Goal: Information Seeking & Learning: Find specific page/section

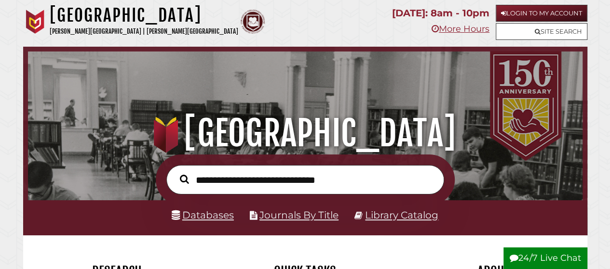
scroll to position [183, 549]
click at [213, 219] on link "Databases" at bounding box center [203, 215] width 62 height 12
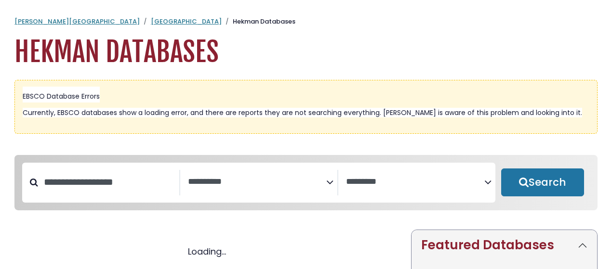
select select "Database Subject Filter"
select select "Database Vendors Filter"
select select "Database Subject Filter"
select select "Database Vendors Filter"
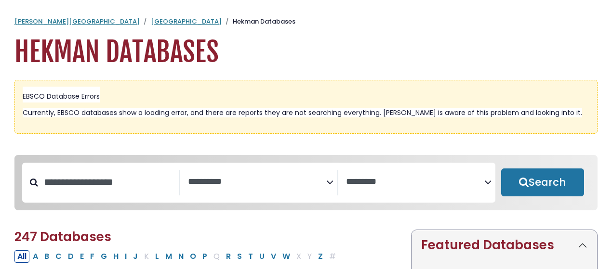
click at [331, 185] on icon "Search filters" at bounding box center [329, 181] width 7 height 14
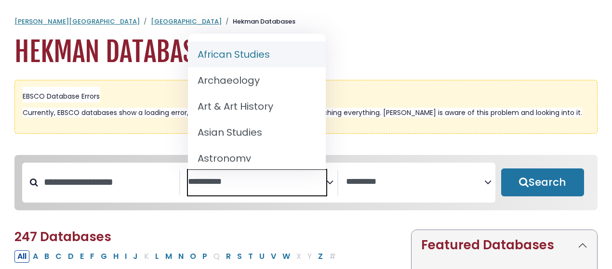
click at [339, 218] on div "**********" at bounding box center [306, 190] width 595 height 70
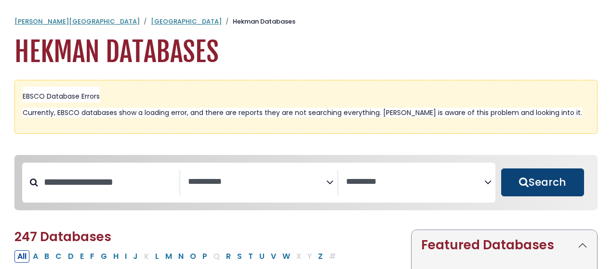
click at [546, 188] on button "Search" at bounding box center [542, 183] width 83 height 28
select select "Database Subject Filter"
select select "Database Vendors Filter"
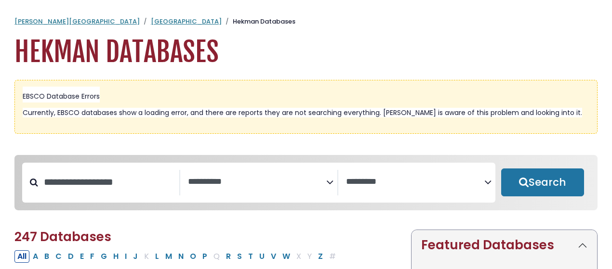
select select "Database Subject Filter"
select select "Database Vendors Filter"
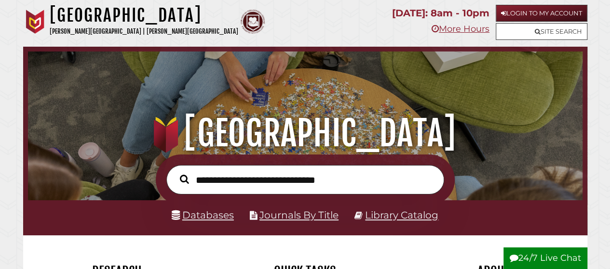
scroll to position [183, 549]
click at [245, 183] on input "text" at bounding box center [305, 179] width 278 height 29
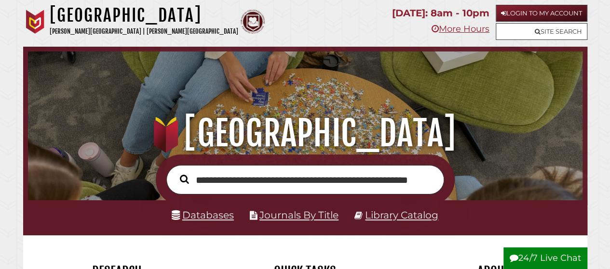
scroll to position [0, 37]
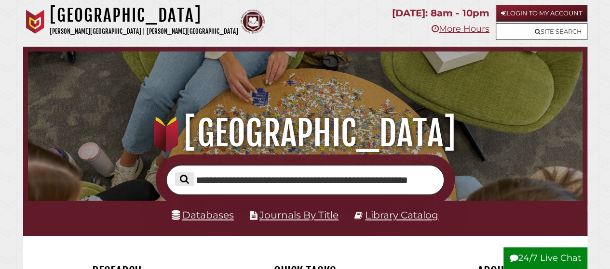
type input "**********"
click at [180, 179] on icon "Search" at bounding box center [184, 179] width 9 height 10
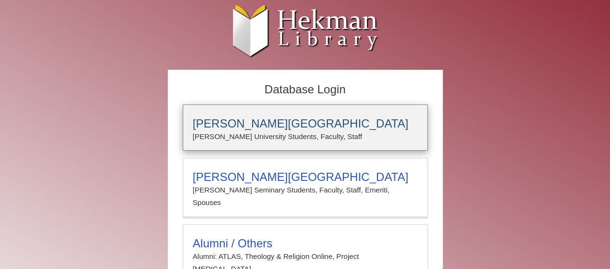
type input "**********"
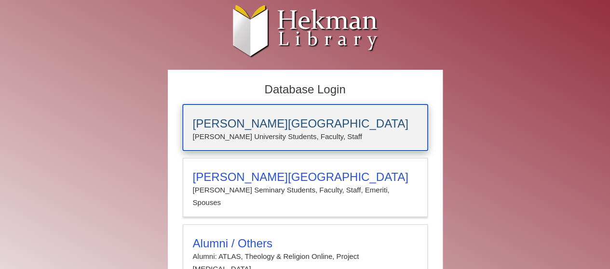
click at [237, 124] on h3 "[PERSON_NAME][GEOGRAPHIC_DATA]" at bounding box center [305, 123] width 225 height 13
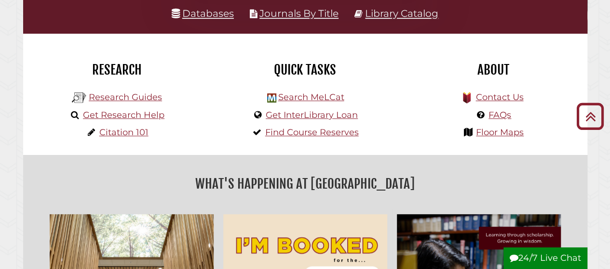
scroll to position [200, 0]
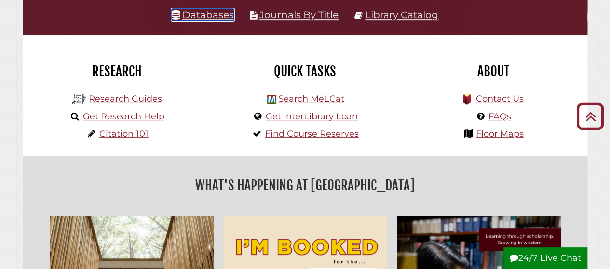
click at [207, 16] on link "Databases" at bounding box center [203, 15] width 62 height 12
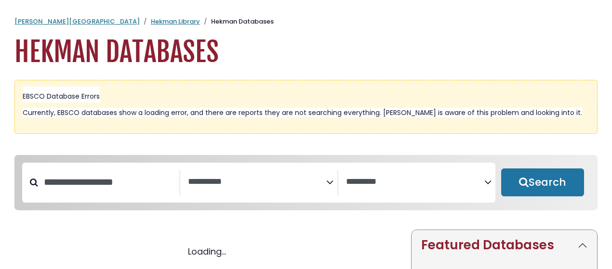
select select "Database Subject Filter"
select select "Database Vendors Filter"
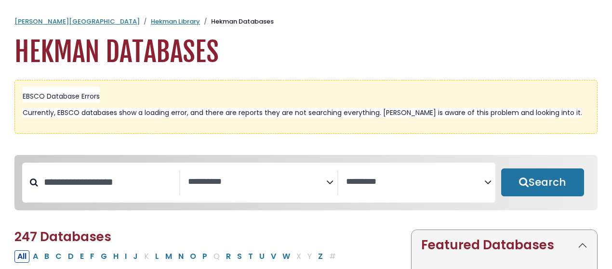
select select "Database Subject Filter"
select select "Database Vendors Filter"
click at [330, 181] on icon "Search filters" at bounding box center [329, 181] width 7 height 14
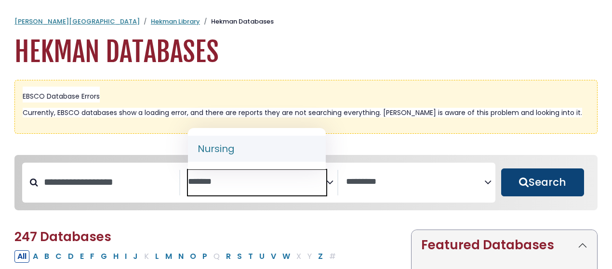
type textarea "*******"
click at [538, 185] on button "Search" at bounding box center [542, 183] width 83 height 28
select select "Database Subject Filter"
select select "Database Vendors Filter"
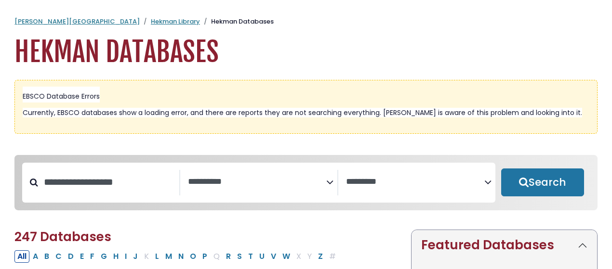
click at [332, 183] on icon "Search filters" at bounding box center [329, 181] width 7 height 14
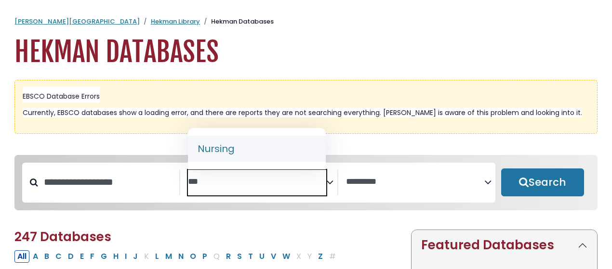
type textarea "***"
select select "*****"
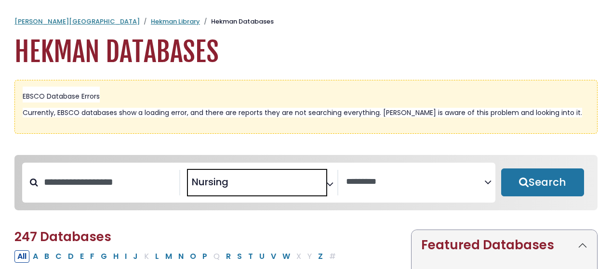
scroll to position [352, 0]
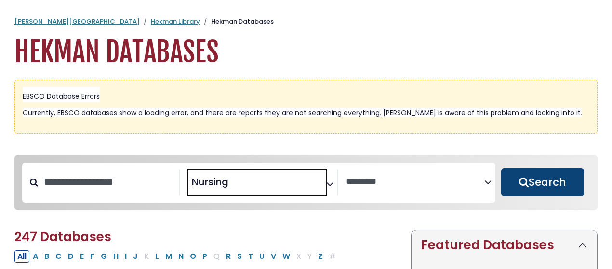
click at [555, 181] on button "Search" at bounding box center [542, 183] width 83 height 28
select select "Database Vendors Filter"
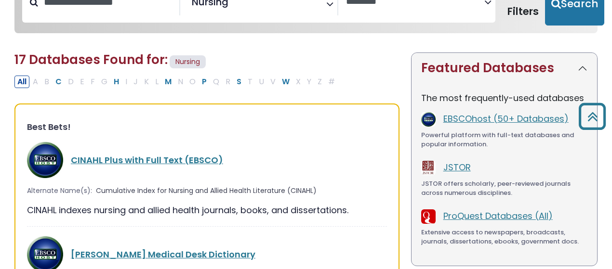
scroll to position [190, 0]
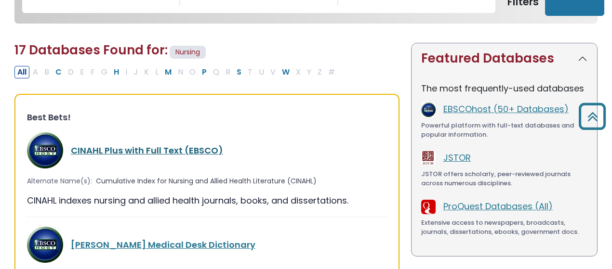
click at [131, 152] on link "CINAHL Plus with Full Text (EBSCO)" at bounding box center [147, 151] width 152 height 12
